Goal: Task Accomplishment & Management: Complete application form

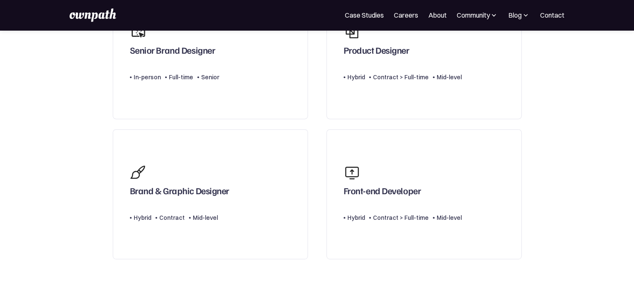
scroll to position [394, 0]
click at [268, 208] on link "Brand & Graphic Designer Type Level Hybrid Contract Mid-level" at bounding box center [210, 194] width 195 height 130
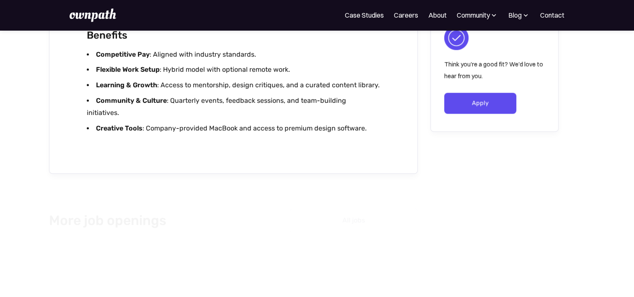
scroll to position [923, 0]
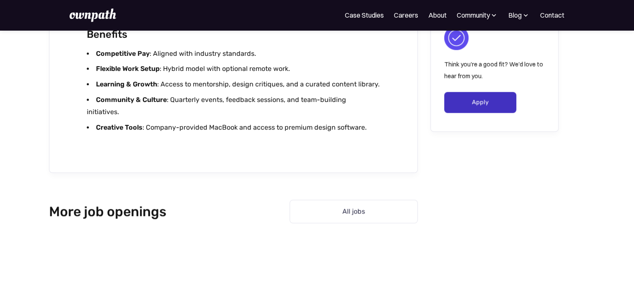
click at [478, 104] on link "Apply" at bounding box center [480, 102] width 73 height 21
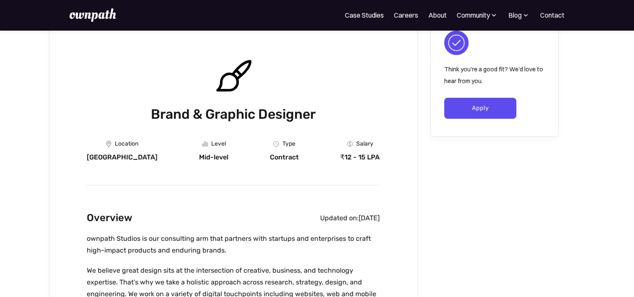
scroll to position [0, 0]
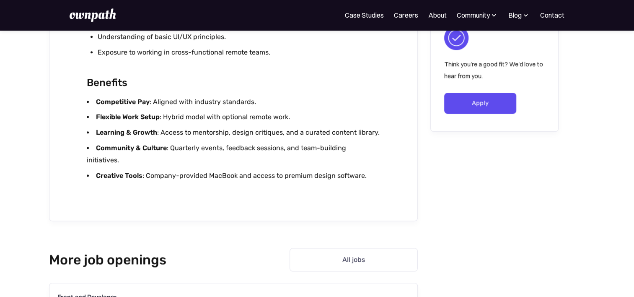
click at [344, 107] on li "Competitive Pay : Aligned with industry standards." at bounding box center [233, 102] width 293 height 12
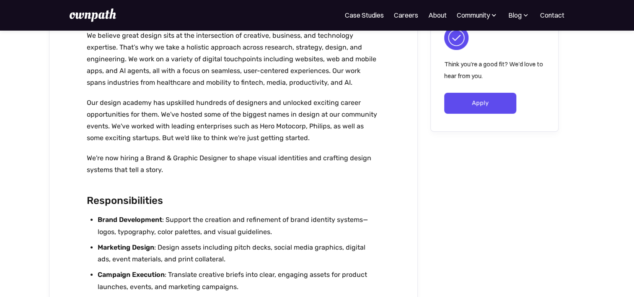
scroll to position [283, 0]
